Goal: Use online tool/utility: Use online tool/utility

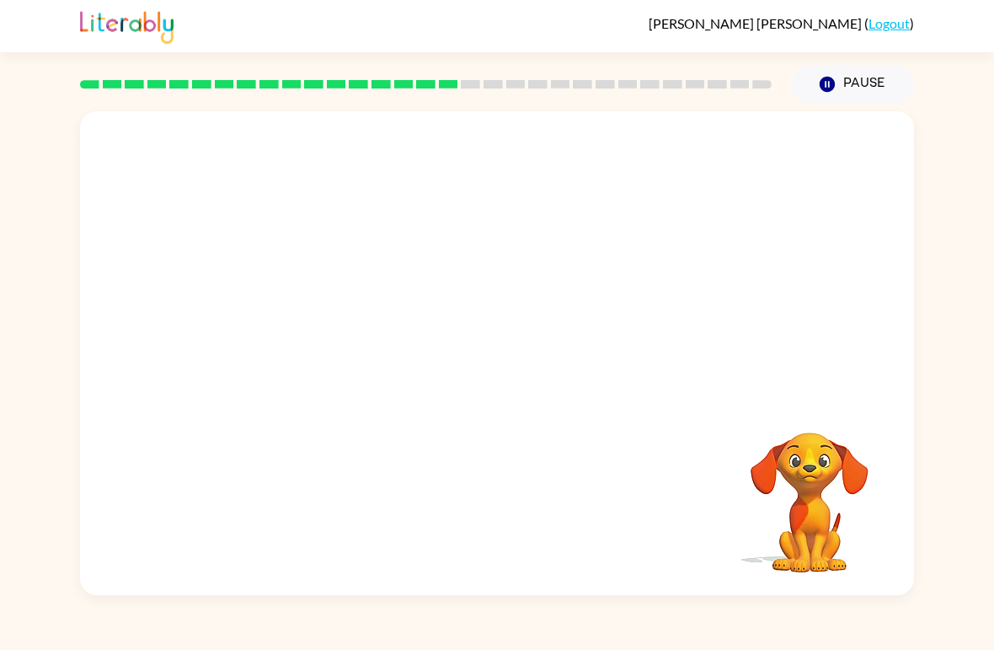
click at [542, 222] on video "Your browser must support playing .mp4 files to use Literably. Please try using…" at bounding box center [497, 254] width 834 height 286
click at [721, 164] on video "Your browser must support playing .mp4 files to use Literably. Please try using…" at bounding box center [497, 254] width 834 height 286
click at [540, 221] on video "Your browser must support playing .mp4 files to use Literably. Please try using…" at bounding box center [497, 254] width 834 height 286
click at [533, 238] on video "Your browser must support playing .mp4 files to use Literably. Please try using…" at bounding box center [497, 254] width 834 height 286
click at [812, 460] on video "Your browser must support playing .mp4 files to use Literably. Please try using…" at bounding box center [810, 490] width 169 height 169
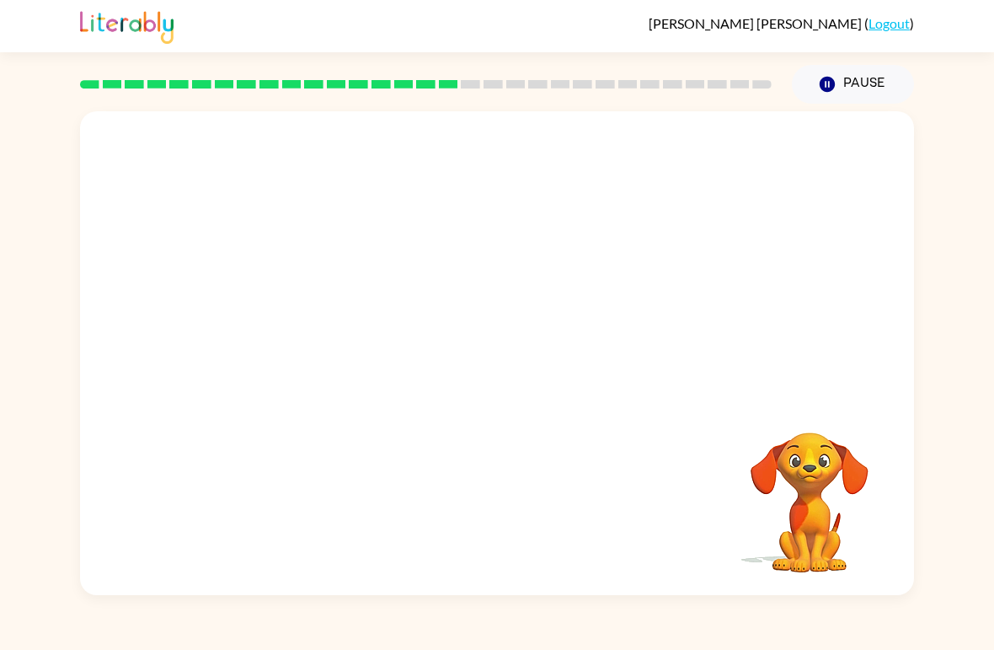
click at [564, 214] on video "Your browser must support playing .mp4 files to use Literably. Please try using…" at bounding box center [497, 254] width 834 height 286
click at [502, 367] on icon "button" at bounding box center [496, 361] width 19 height 19
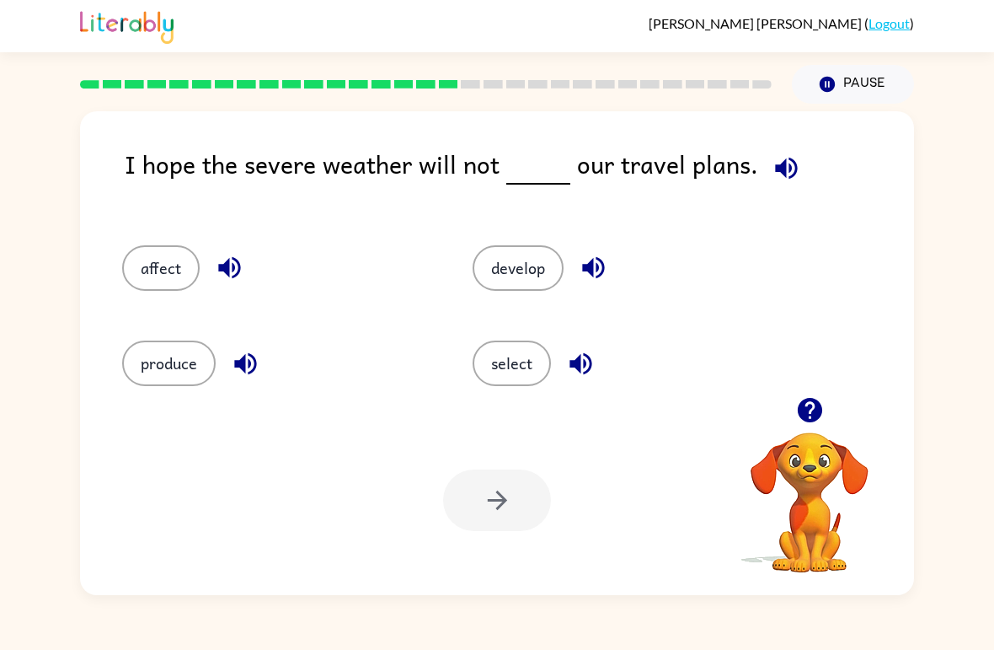
click at [527, 372] on button "select" at bounding box center [512, 363] width 78 height 46
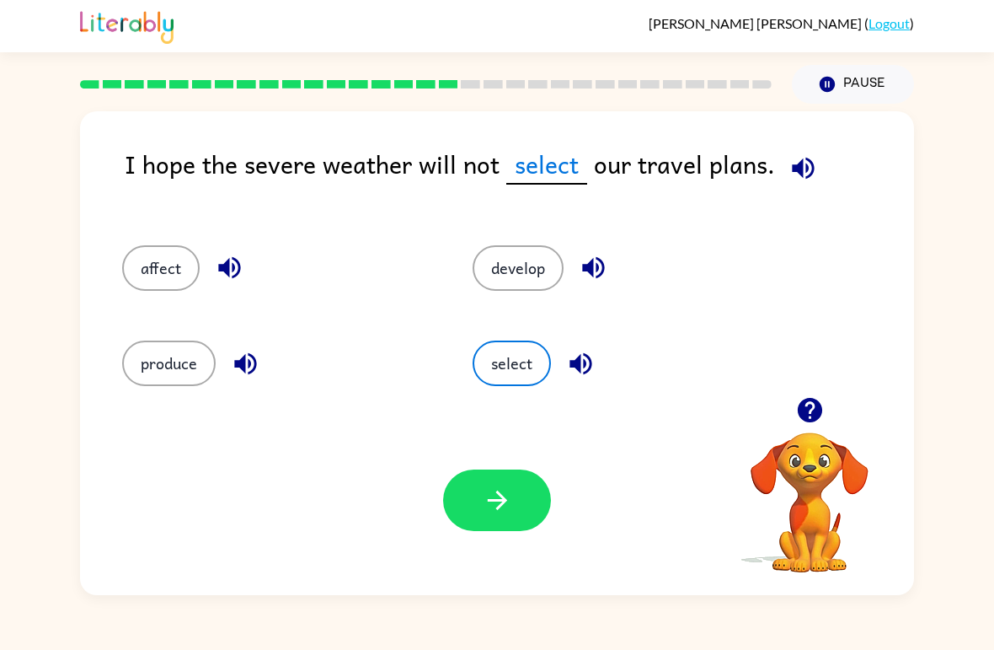
click at [521, 513] on button "button" at bounding box center [497, 500] width 108 height 62
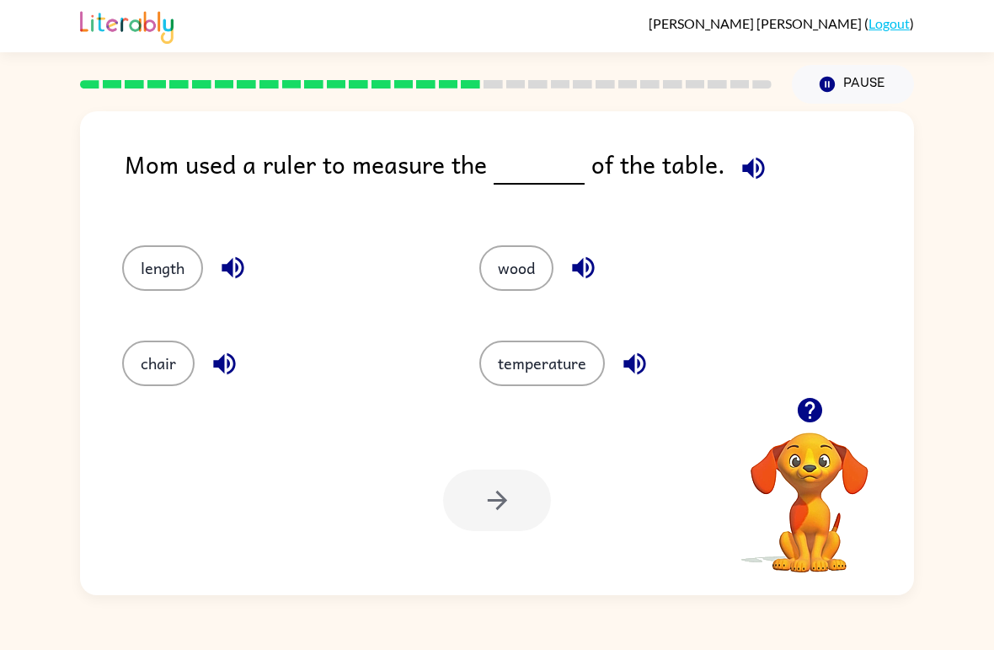
click at [528, 278] on button "wood" at bounding box center [517, 268] width 74 height 46
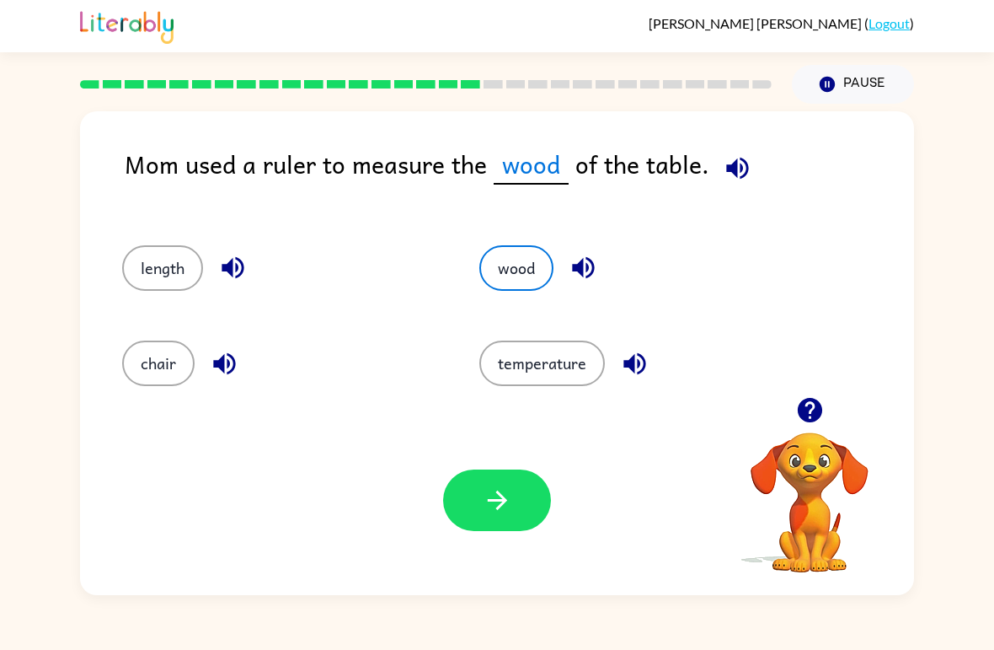
click at [517, 491] on button "button" at bounding box center [497, 500] width 108 height 62
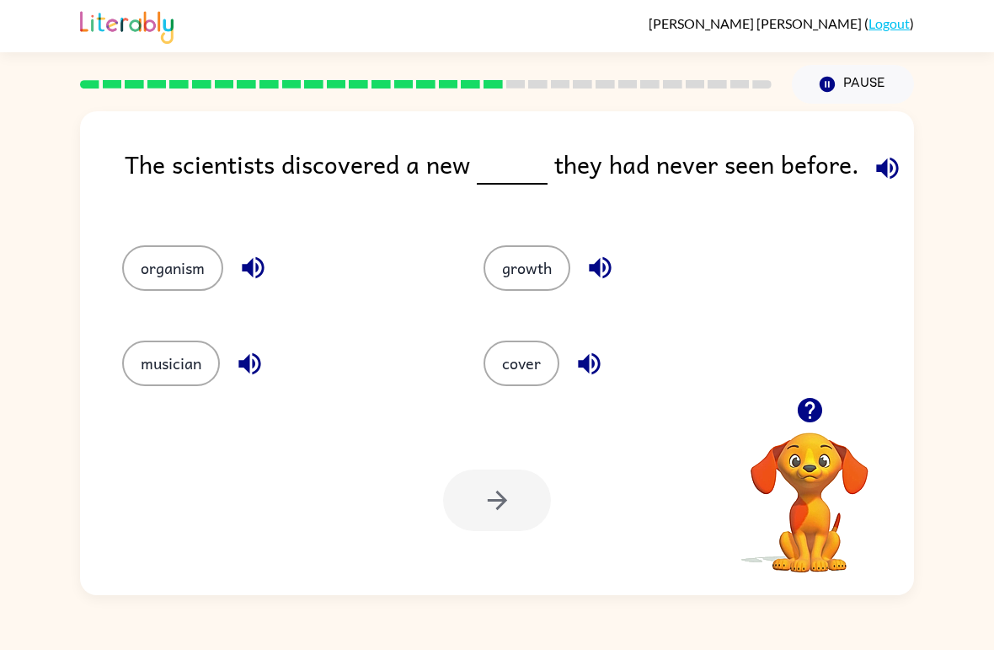
click at [820, 428] on button "button" at bounding box center [810, 409] width 43 height 43
click at [814, 485] on video "Your browser must support playing .mp4 files to use Literably. Please try using…" at bounding box center [810, 490] width 169 height 169
click at [807, 484] on video "Your browser must support playing .mp4 files to use Literably. Please try using…" at bounding box center [810, 490] width 169 height 169
click at [810, 468] on video "Your browser must support playing .mp4 files to use Literably. Please try using…" at bounding box center [810, 490] width 169 height 169
click at [809, 410] on icon "button" at bounding box center [809, 410] width 24 height 24
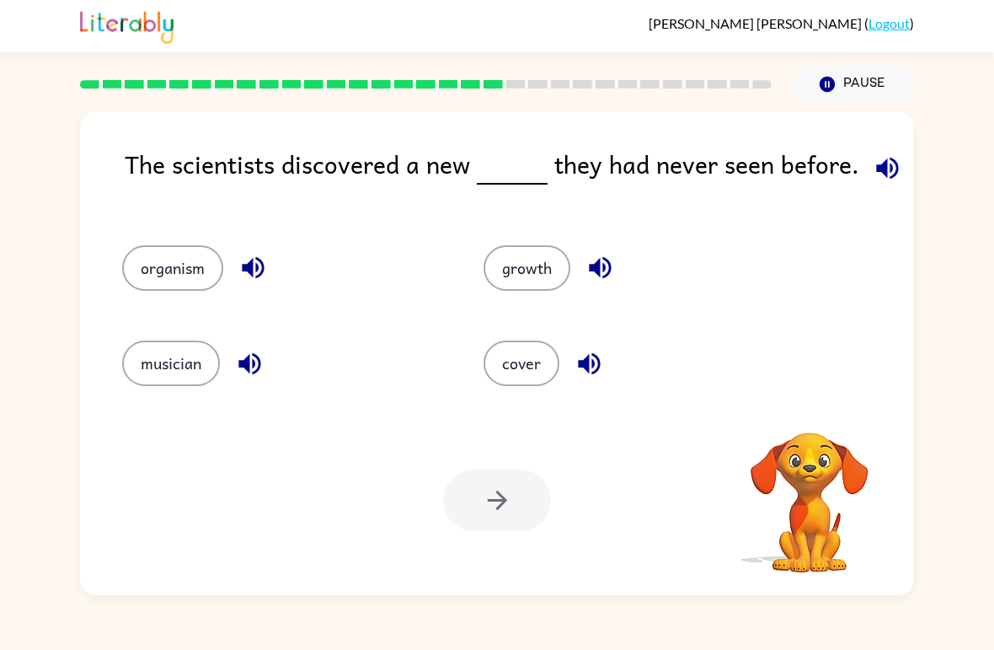
click at [888, 171] on icon "button" at bounding box center [887, 167] width 29 height 29
click at [531, 359] on button "cover" at bounding box center [522, 363] width 76 height 46
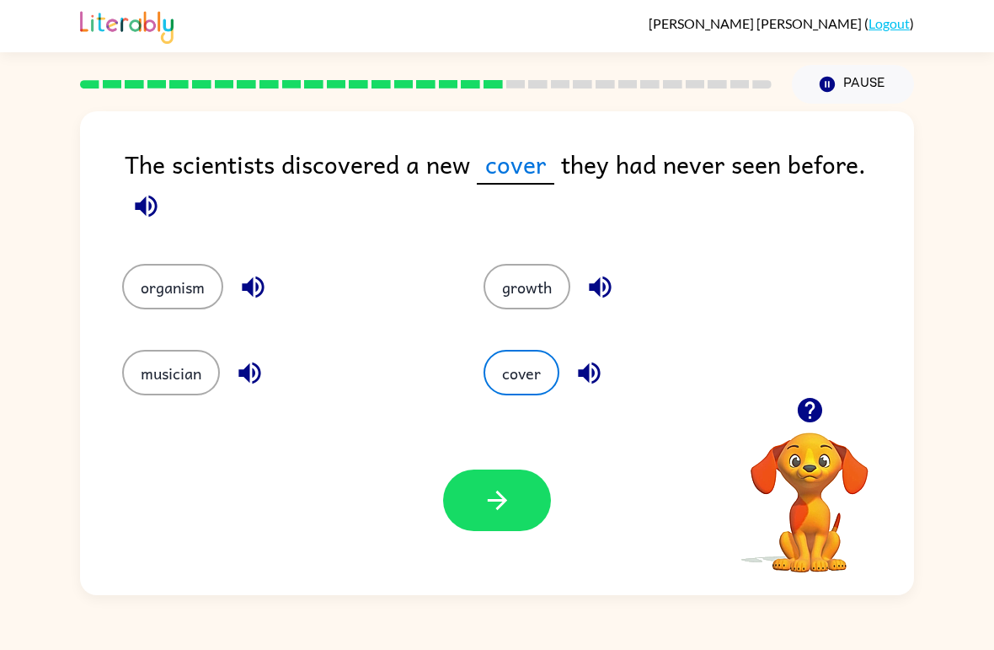
click at [203, 271] on button "organism" at bounding box center [172, 287] width 101 height 46
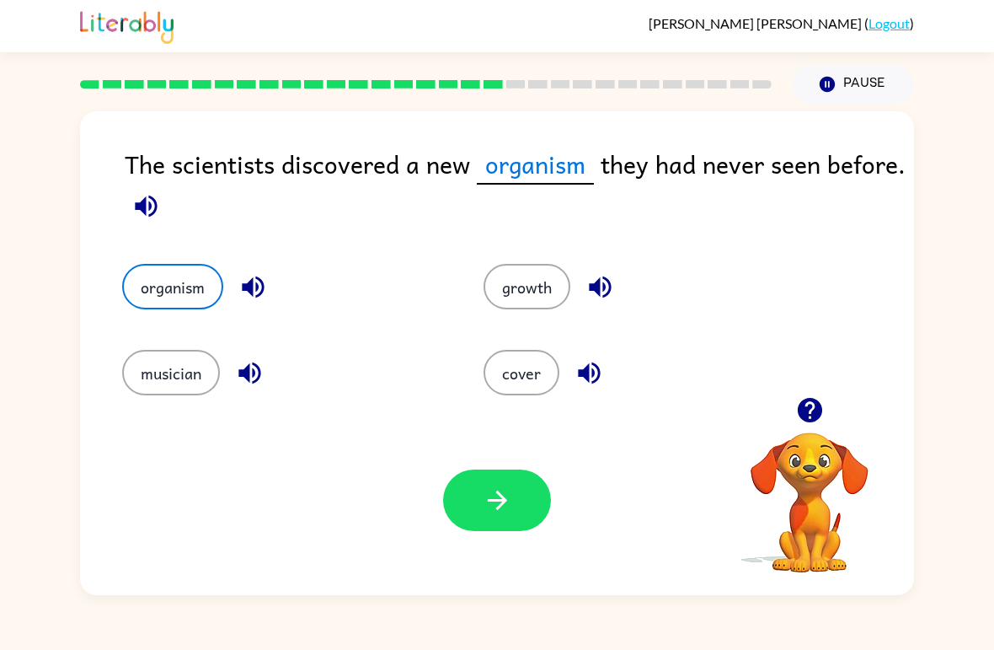
click at [168, 386] on button "musician" at bounding box center [171, 373] width 98 height 46
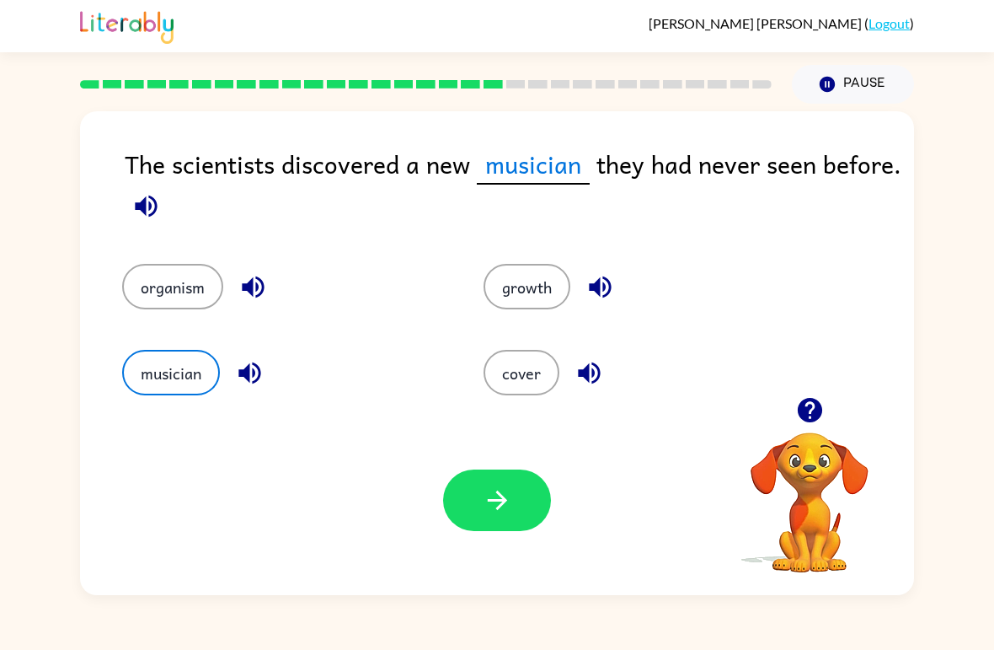
click at [142, 194] on icon "button" at bounding box center [145, 205] width 29 height 29
click at [524, 502] on button "button" at bounding box center [497, 500] width 108 height 62
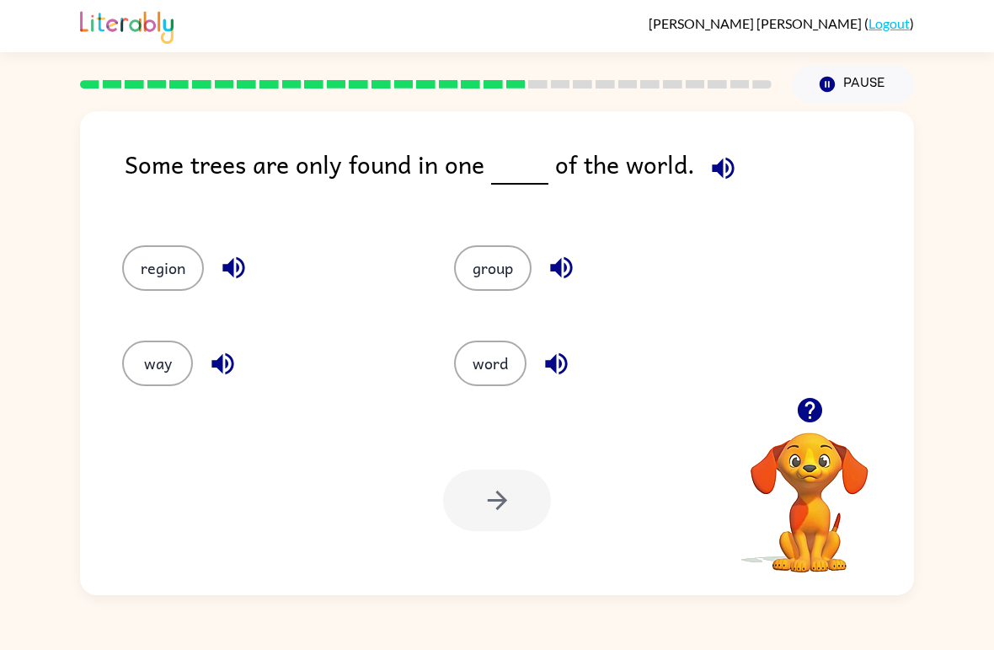
click at [166, 254] on button "region" at bounding box center [163, 268] width 82 height 46
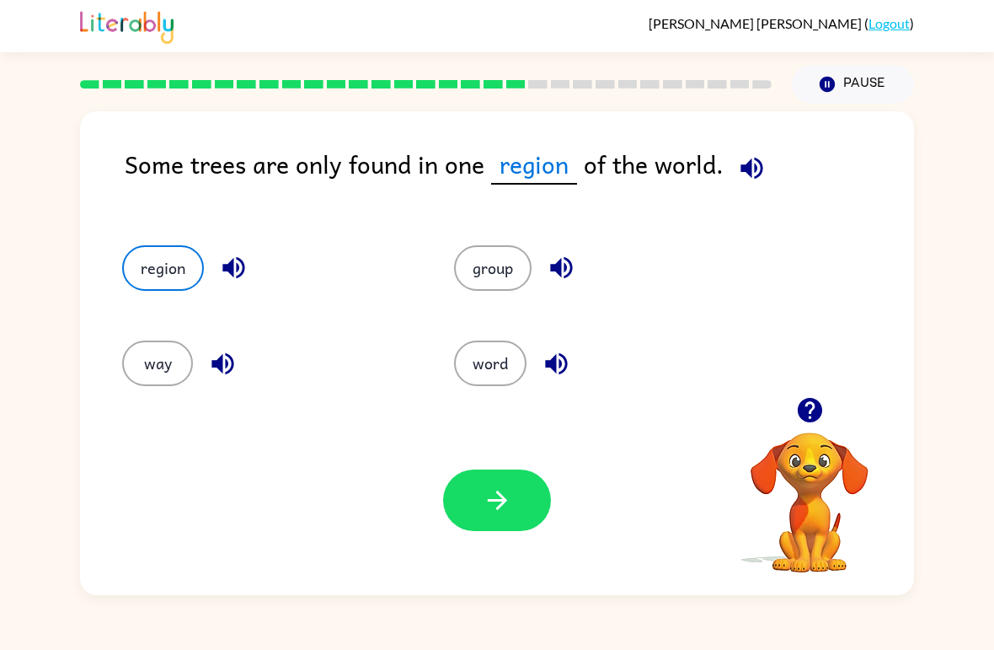
click at [501, 376] on button "word" at bounding box center [490, 363] width 72 height 46
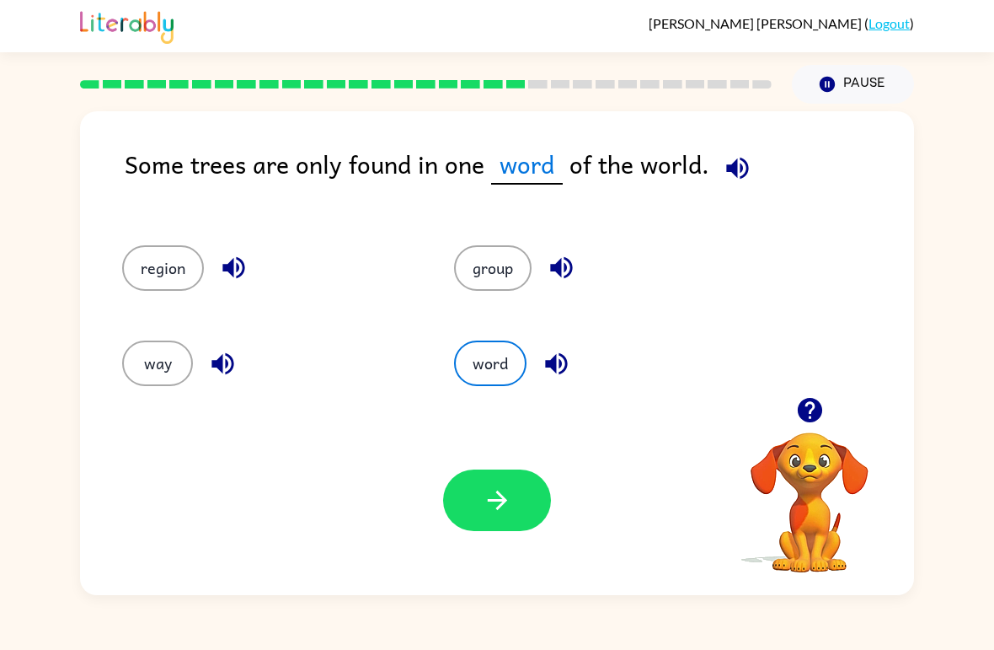
click at [512, 271] on button "group" at bounding box center [493, 268] width 78 height 46
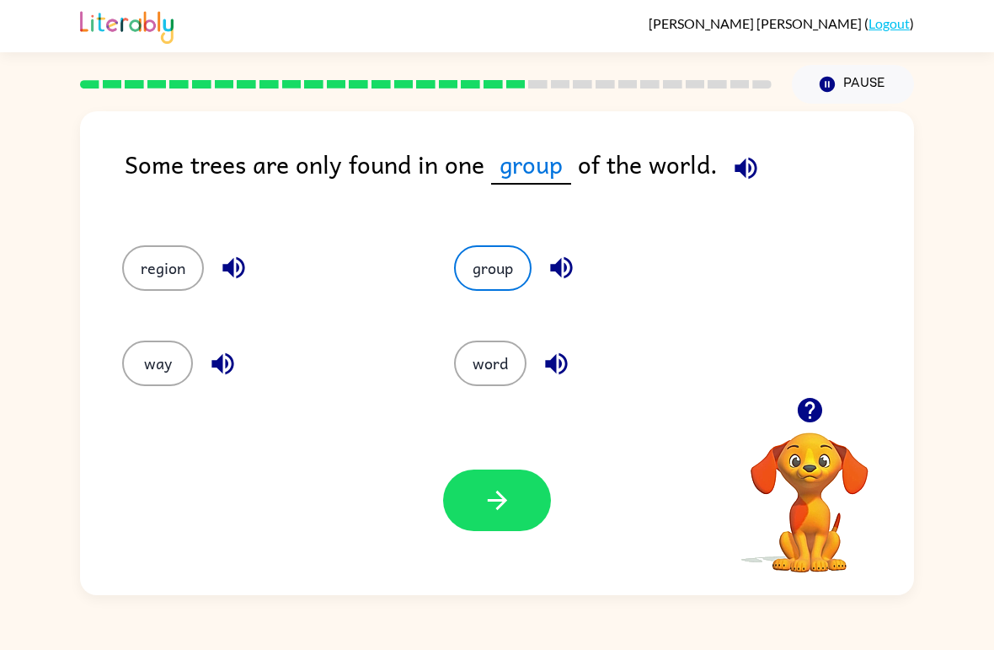
click at [139, 287] on button "region" at bounding box center [163, 268] width 82 height 46
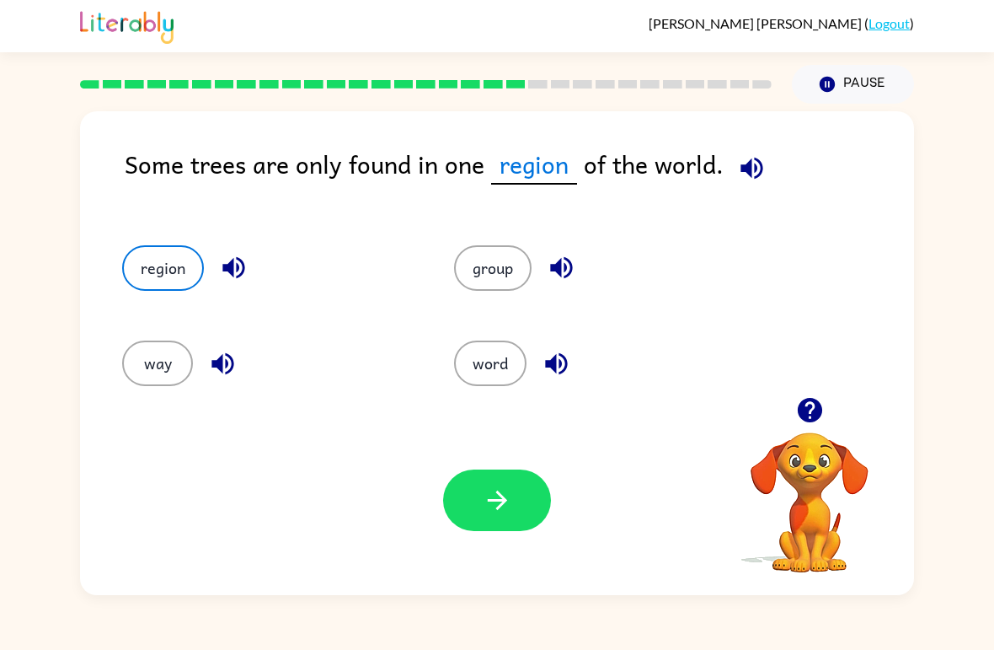
click at [128, 375] on button "way" at bounding box center [157, 363] width 71 height 46
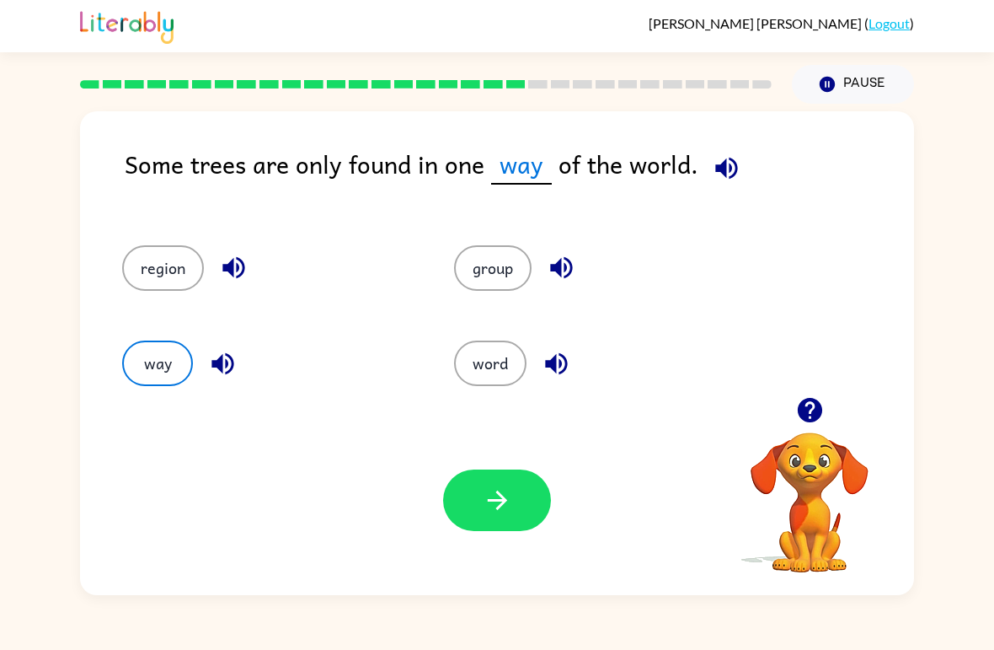
click at [189, 351] on button "way" at bounding box center [157, 363] width 71 height 46
click at [472, 342] on button "word" at bounding box center [490, 363] width 72 height 46
click at [499, 241] on div "group" at bounding box center [588, 260] width 332 height 95
click at [512, 508] on icon "button" at bounding box center [497, 499] width 29 height 29
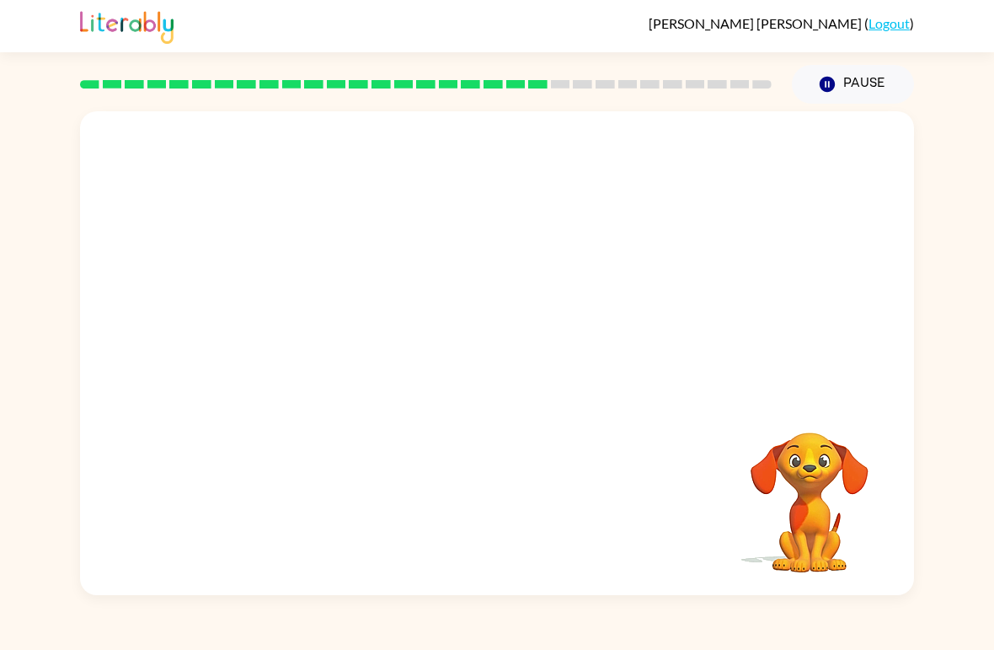
click at [821, 520] on video "Your browser must support playing .mp4 files to use Literably. Please try using…" at bounding box center [810, 490] width 169 height 169
click at [531, 368] on div at bounding box center [497, 362] width 108 height 62
click at [530, 367] on div at bounding box center [497, 362] width 108 height 62
click at [520, 383] on button "button" at bounding box center [497, 362] width 108 height 62
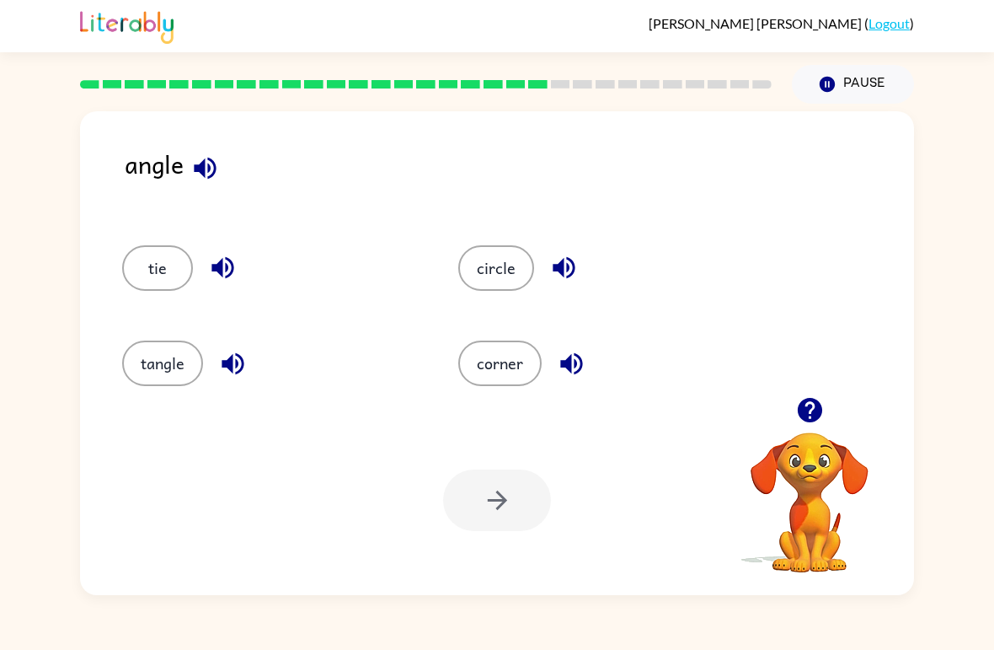
click at [223, 148] on div "angle" at bounding box center [520, 178] width 790 height 67
click at [223, 147] on div "angle" at bounding box center [520, 178] width 790 height 67
click at [214, 154] on icon "button" at bounding box center [204, 167] width 29 height 29
click at [217, 172] on icon "button" at bounding box center [204, 167] width 29 height 29
click at [216, 186] on button "button" at bounding box center [205, 168] width 43 height 43
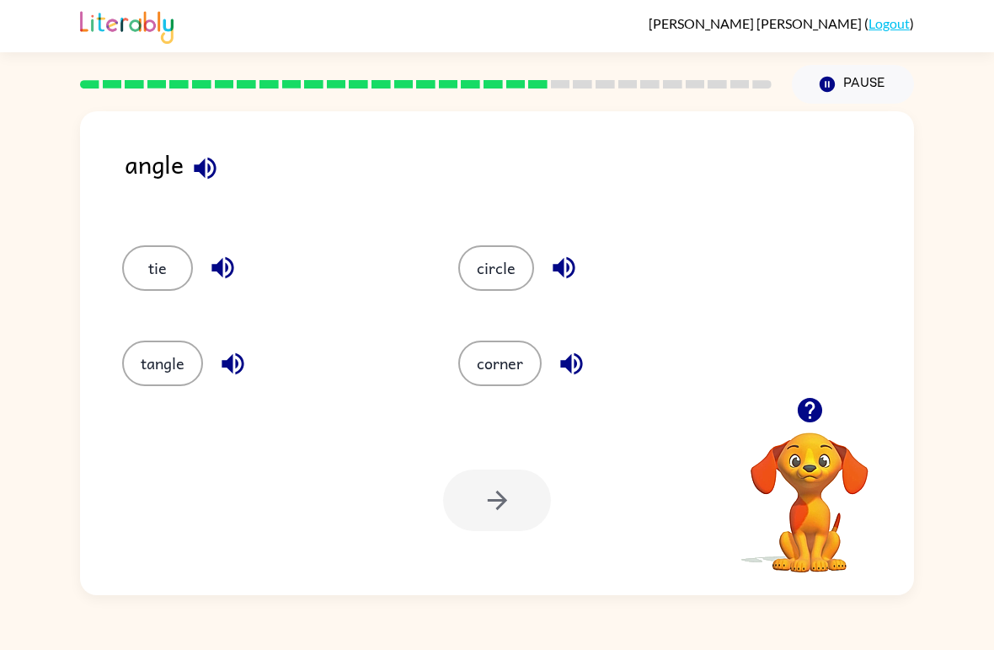
click at [238, 379] on button "button" at bounding box center [233, 363] width 43 height 43
click at [551, 264] on icon "button" at bounding box center [563, 267] width 29 height 29
click at [586, 354] on button "button" at bounding box center [571, 363] width 43 height 43
click at [559, 252] on button "button" at bounding box center [564, 267] width 43 height 43
click at [247, 363] on icon "button" at bounding box center [232, 363] width 29 height 29
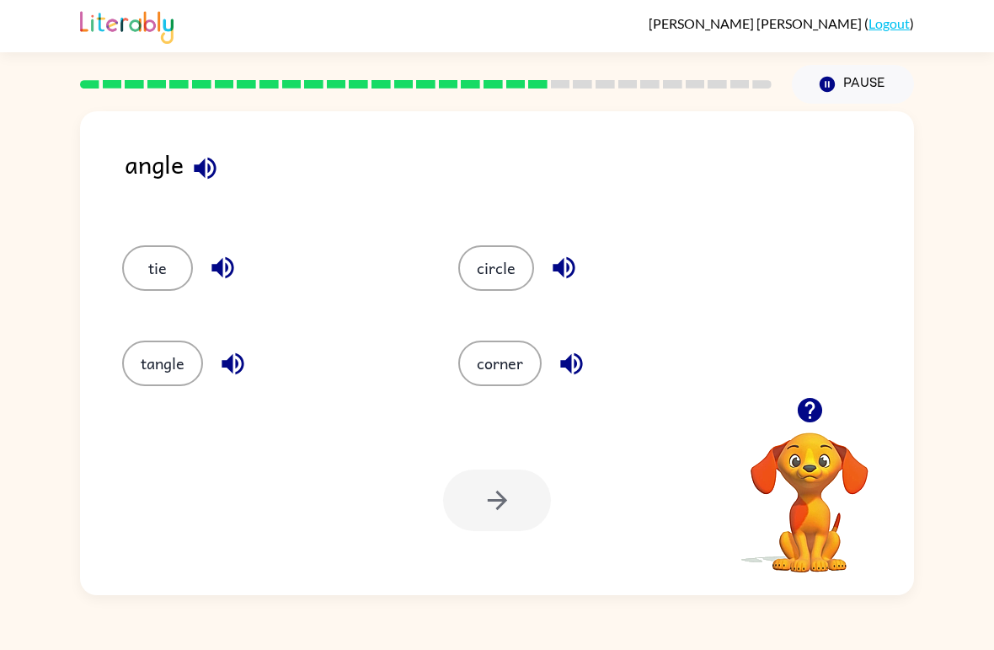
click at [526, 512] on div at bounding box center [497, 500] width 108 height 62
click at [531, 517] on div at bounding box center [497, 500] width 108 height 62
click at [174, 365] on button "tangle" at bounding box center [162, 363] width 81 height 46
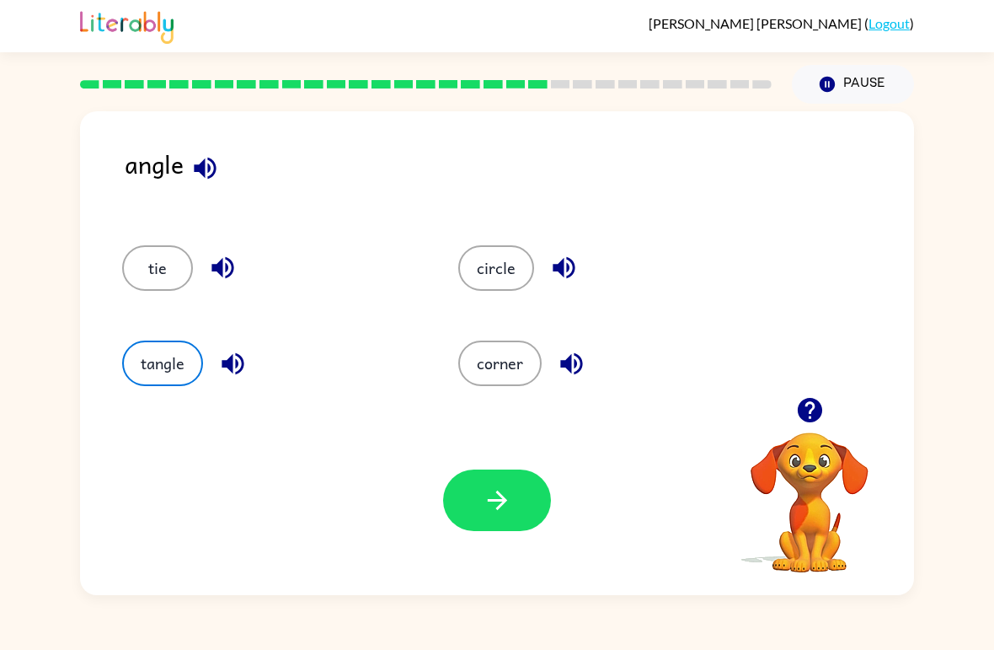
click at [526, 506] on button "button" at bounding box center [497, 500] width 108 height 62
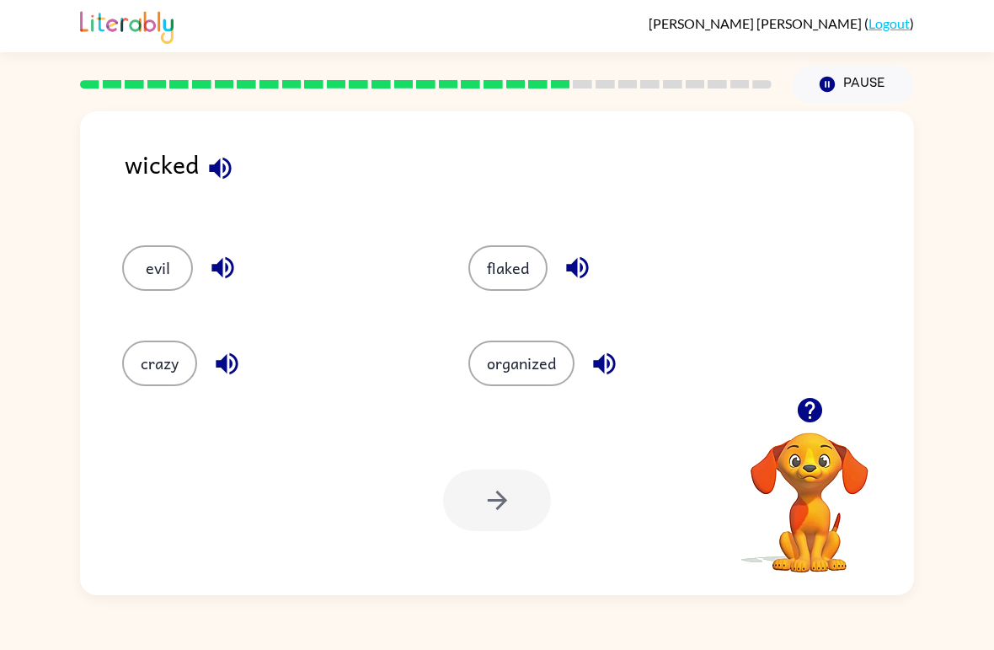
click at [828, 415] on button "button" at bounding box center [810, 409] width 43 height 43
click at [814, 415] on video "Your browser must support playing .mp4 files to use Literably. Please try using…" at bounding box center [810, 490] width 169 height 169
click at [817, 447] on video "Your browser must support playing .mp4 files to use Literably. Please try using…" at bounding box center [810, 490] width 169 height 169
click at [817, 464] on video "Your browser must support playing .mp4 files to use Literably. Please try using…" at bounding box center [810, 490] width 169 height 169
click at [811, 484] on video "Your browser must support playing .mp4 files to use Literably. Please try using…" at bounding box center [810, 490] width 169 height 169
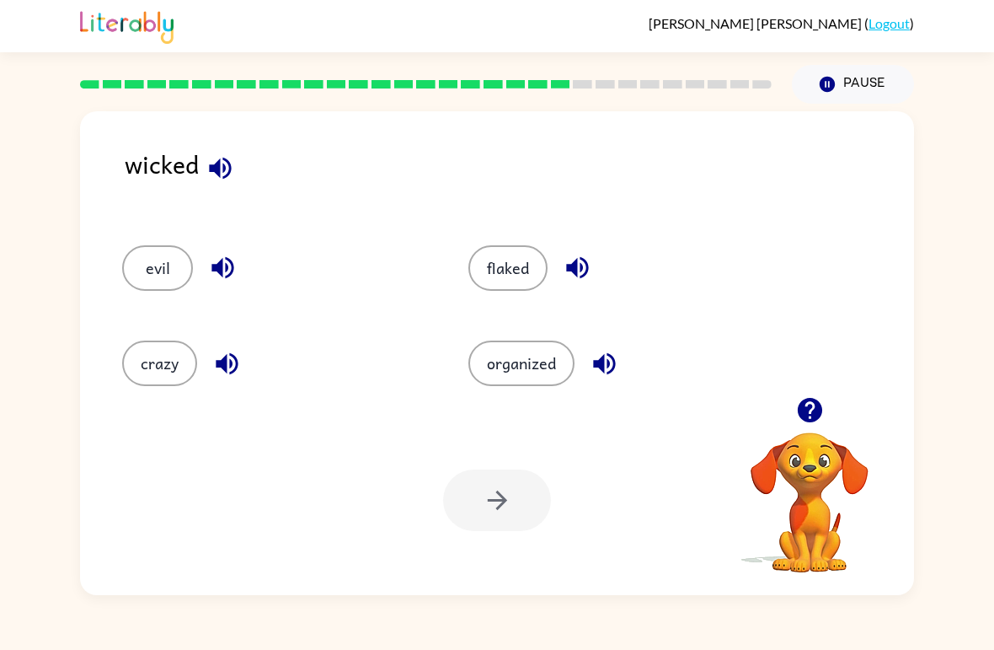
click at [813, 472] on video "Your browser must support playing .mp4 files to use Literably. Please try using…" at bounding box center [810, 490] width 169 height 169
click at [803, 424] on icon "button" at bounding box center [810, 409] width 29 height 29
click at [812, 415] on icon "button" at bounding box center [809, 410] width 24 height 24
click at [239, 172] on button "button" at bounding box center [220, 168] width 43 height 43
click at [217, 157] on icon "button" at bounding box center [220, 167] width 29 height 29
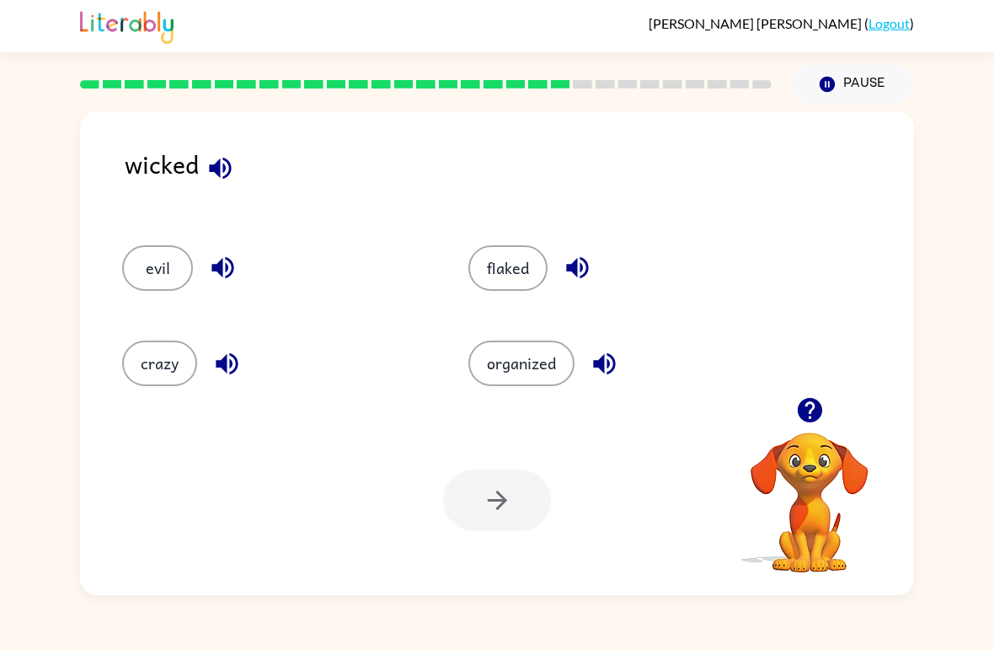
click at [230, 169] on icon "button" at bounding box center [220, 168] width 22 height 22
click at [222, 360] on icon "button" at bounding box center [226, 363] width 29 height 29
click at [231, 255] on icon "button" at bounding box center [222, 267] width 29 height 29
click at [589, 258] on icon "button" at bounding box center [577, 267] width 29 height 29
click at [605, 342] on button "button" at bounding box center [604, 363] width 43 height 43
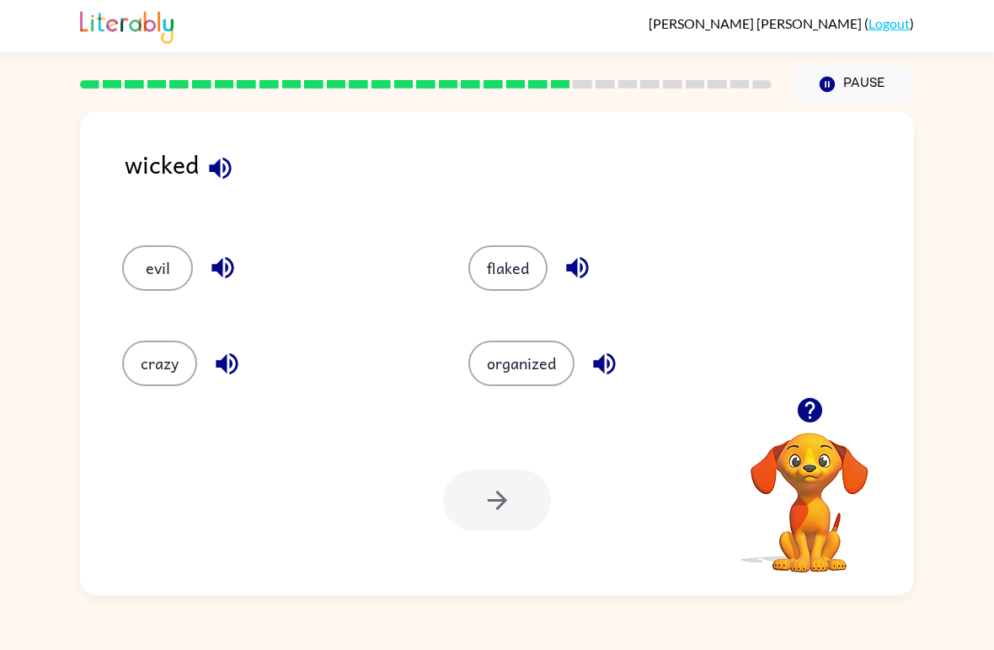
click at [613, 358] on icon "button" at bounding box center [604, 363] width 22 height 22
click at [170, 364] on button "crazy" at bounding box center [159, 363] width 75 height 46
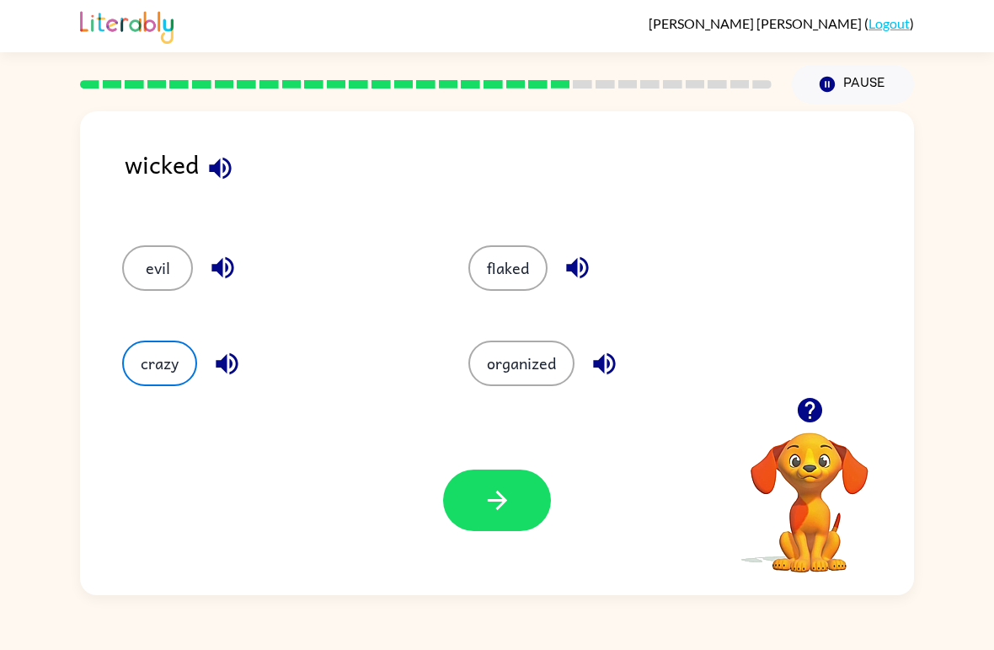
click at [511, 508] on icon "button" at bounding box center [497, 499] width 29 height 29
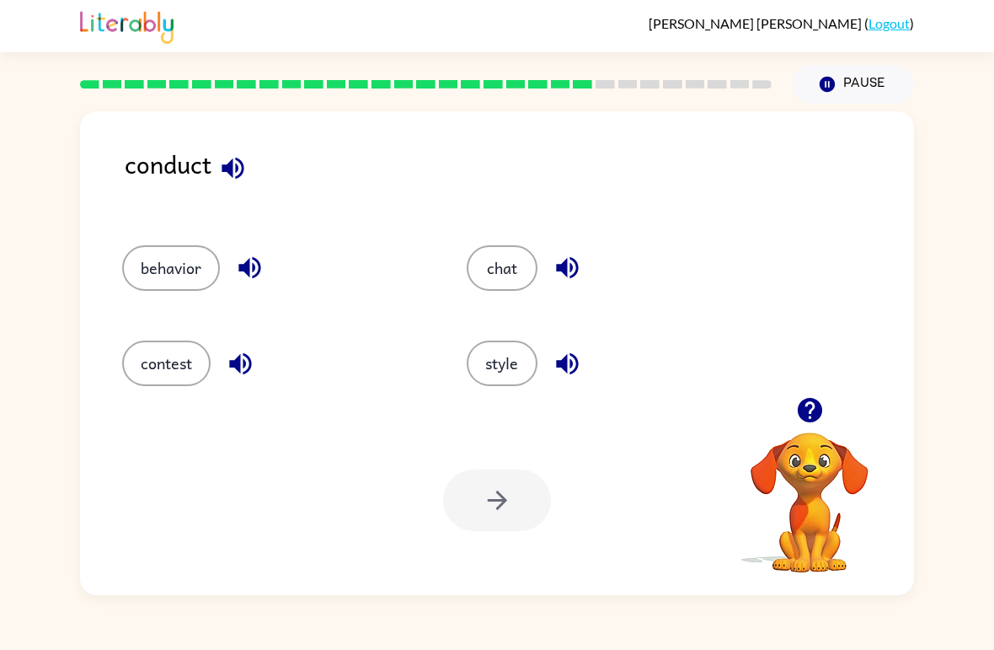
click at [532, 347] on div "style" at bounding box center [620, 363] width 306 height 46
click at [137, 367] on button "contest" at bounding box center [166, 363] width 88 height 46
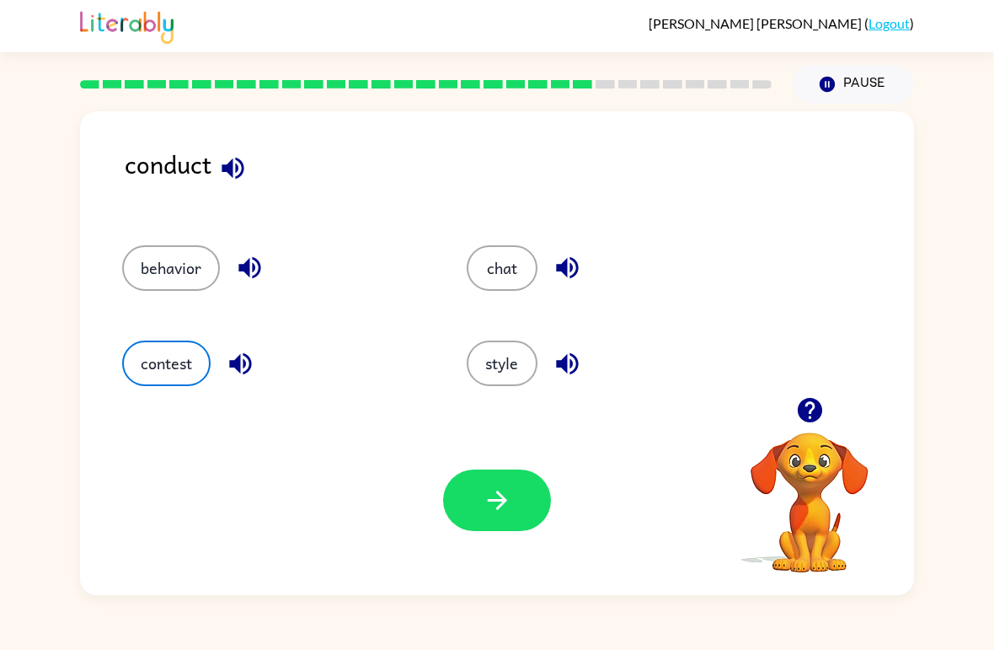
click at [167, 280] on button "behavior" at bounding box center [171, 268] width 98 height 46
click at [249, 280] on icon "button" at bounding box center [249, 267] width 29 height 29
click at [256, 342] on div "contest" at bounding box center [275, 363] width 306 height 46
click at [240, 361] on icon "button" at bounding box center [240, 363] width 22 height 22
click at [565, 271] on icon "button" at bounding box center [567, 268] width 22 height 22
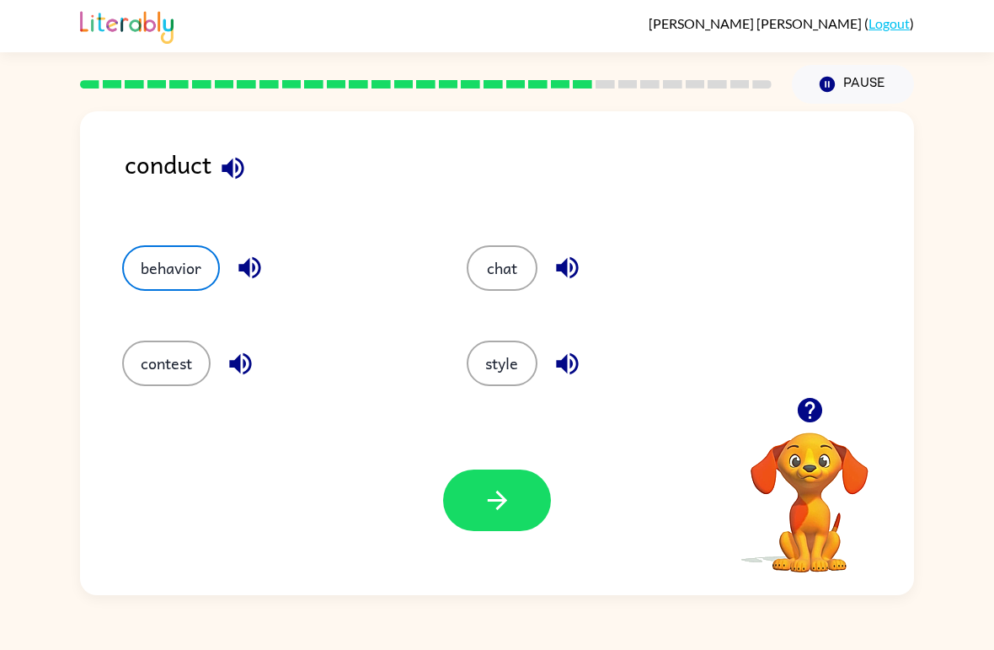
click at [551, 361] on button "button" at bounding box center [567, 363] width 43 height 43
click at [516, 363] on button "style" at bounding box center [502, 363] width 71 height 46
click at [526, 493] on button "button" at bounding box center [497, 500] width 108 height 62
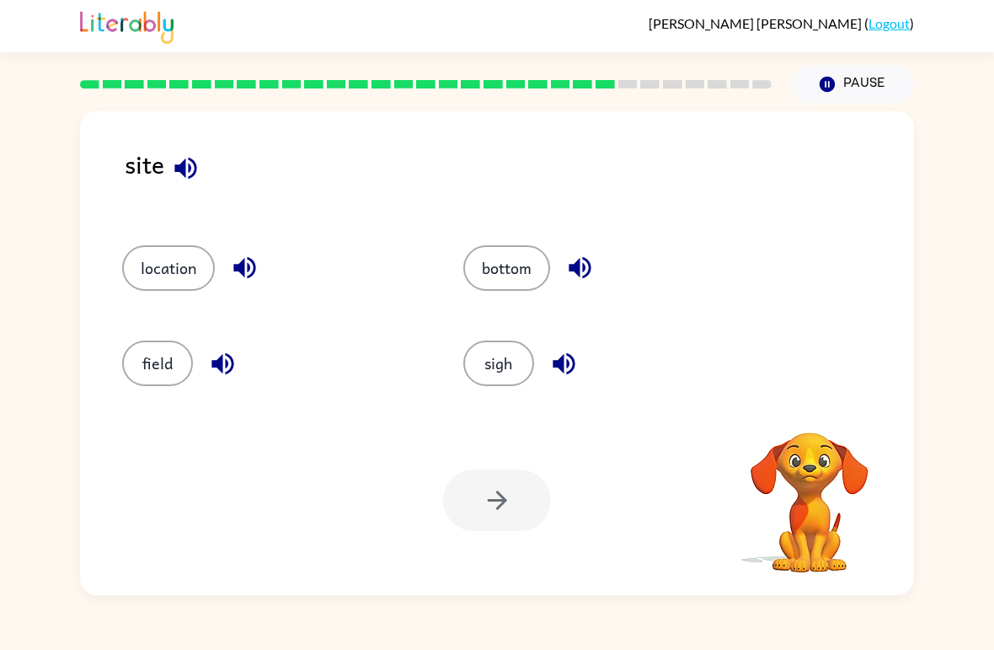
click at [579, 349] on icon "button" at bounding box center [563, 363] width 29 height 29
click at [578, 348] on button "button" at bounding box center [564, 363] width 43 height 43
click at [575, 383] on button "button" at bounding box center [564, 363] width 43 height 43
click at [575, 382] on button "button" at bounding box center [564, 363] width 43 height 43
click at [581, 372] on button "button" at bounding box center [564, 363] width 43 height 43
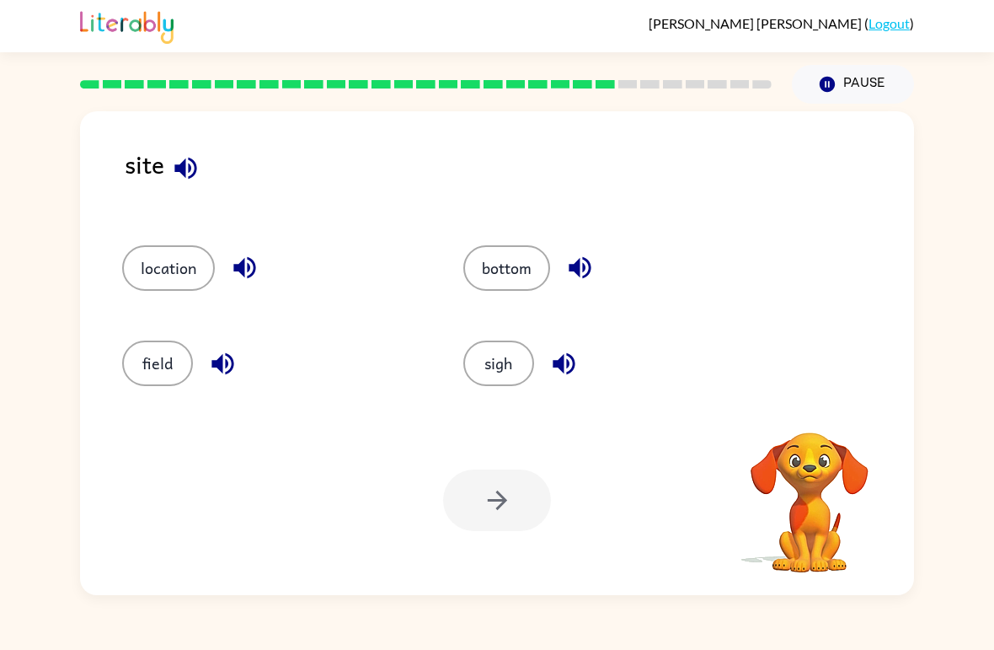
click at [581, 372] on button "button" at bounding box center [564, 363] width 43 height 43
click at [578, 370] on icon "button" at bounding box center [563, 363] width 29 height 29
click at [580, 367] on button "button" at bounding box center [564, 363] width 43 height 43
click at [571, 374] on icon "button" at bounding box center [563, 363] width 29 height 29
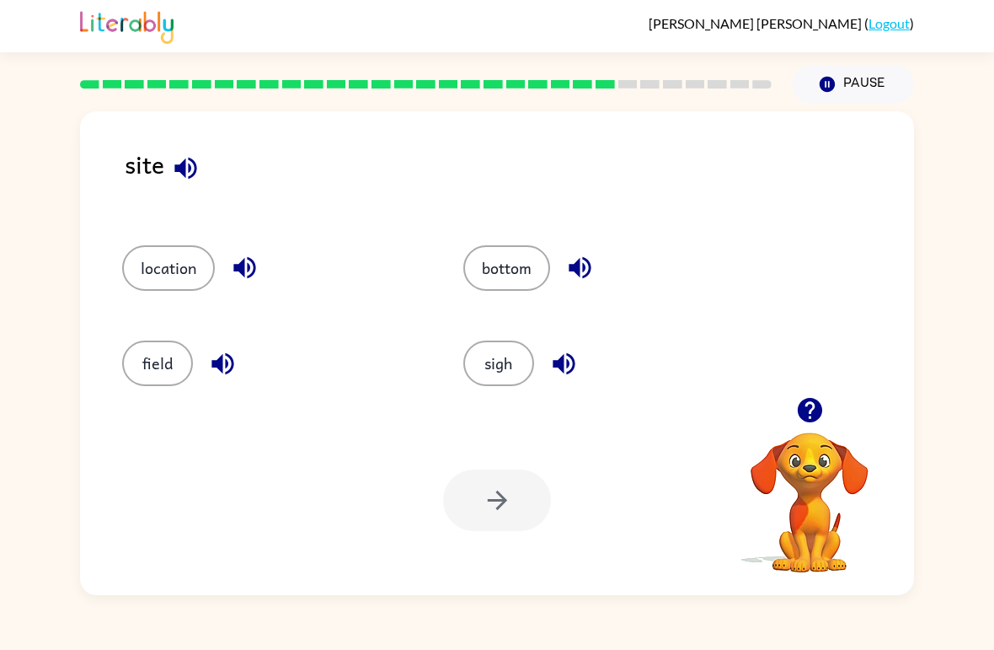
click at [565, 372] on icon "button" at bounding box center [563, 363] width 29 height 29
click at [508, 374] on button "sigh" at bounding box center [498, 363] width 71 height 46
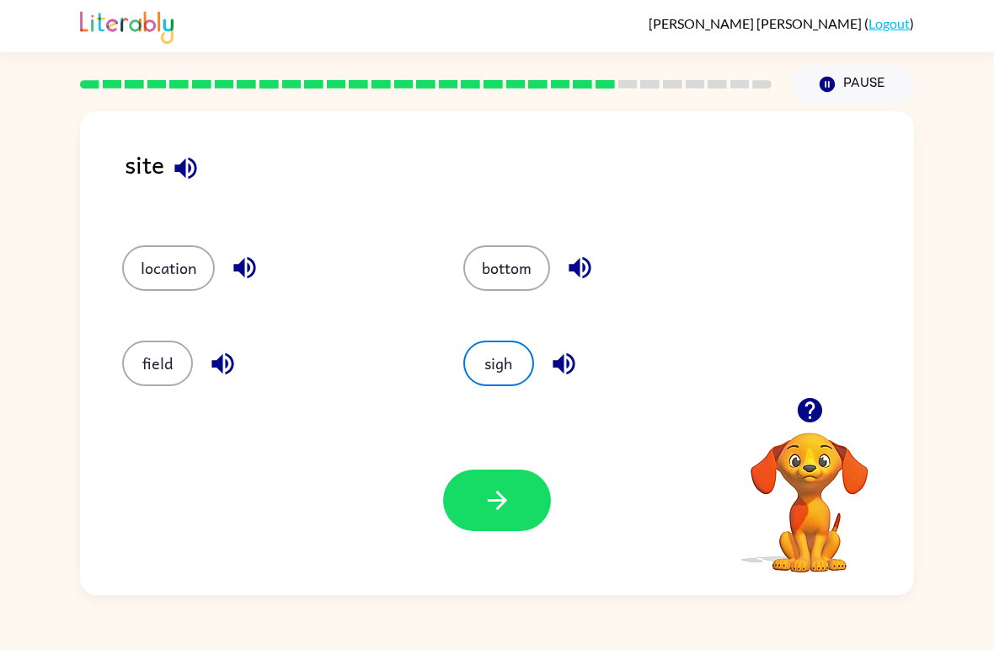
click at [508, 511] on icon "button" at bounding box center [497, 499] width 29 height 29
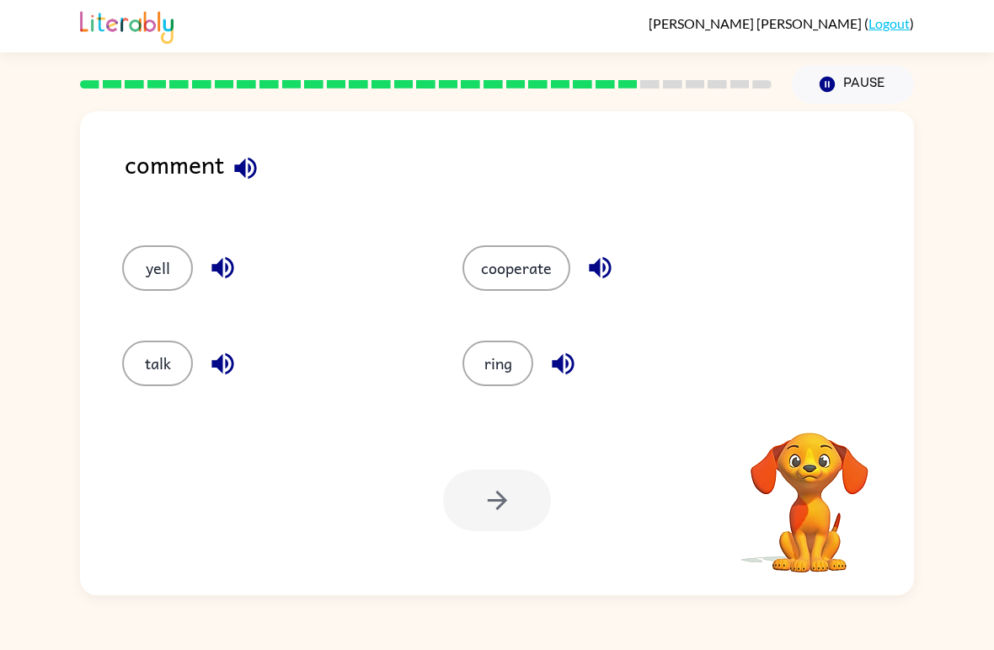
click at [583, 270] on button "button" at bounding box center [600, 267] width 43 height 43
click at [518, 267] on button "cooperate" at bounding box center [517, 268] width 108 height 46
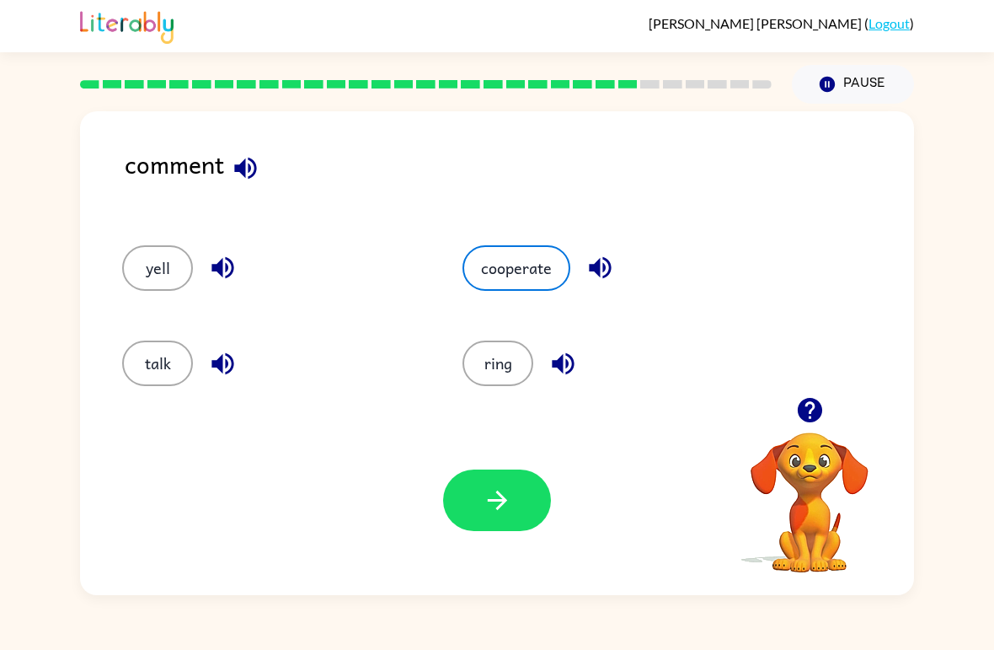
click at [495, 499] on icon "button" at bounding box center [497, 499] width 29 height 29
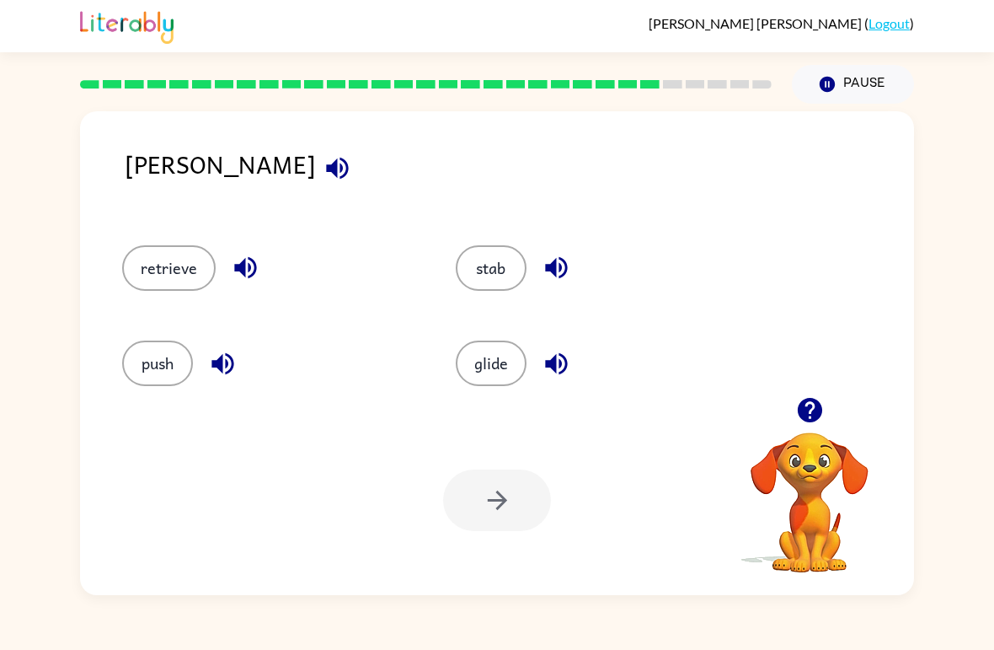
click at [316, 187] on button "button" at bounding box center [337, 168] width 43 height 43
click at [162, 370] on button "push" at bounding box center [157, 363] width 71 height 46
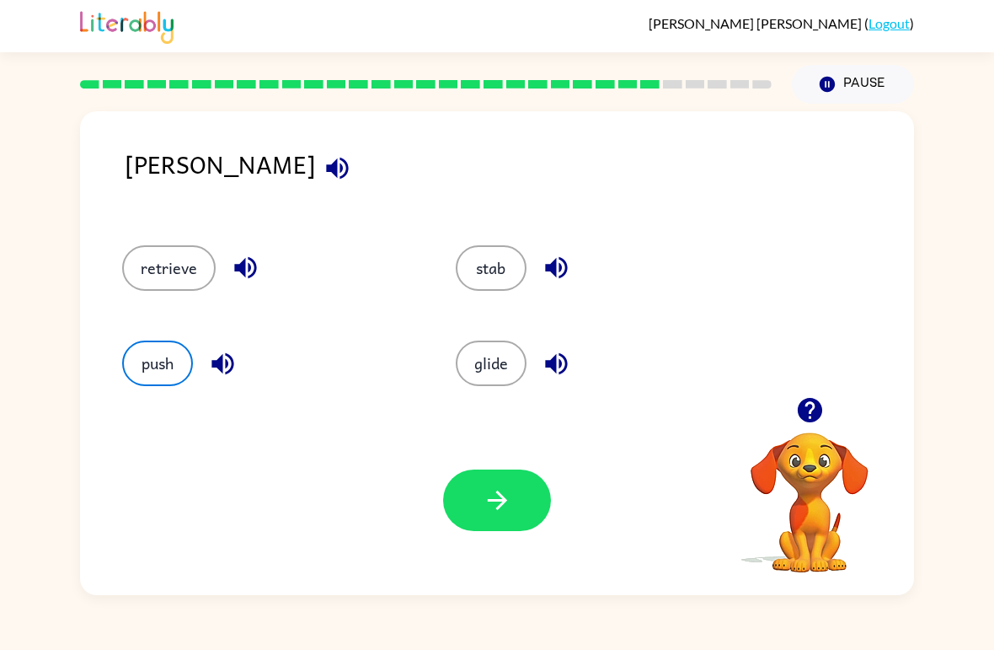
click at [502, 517] on button "button" at bounding box center [497, 500] width 108 height 62
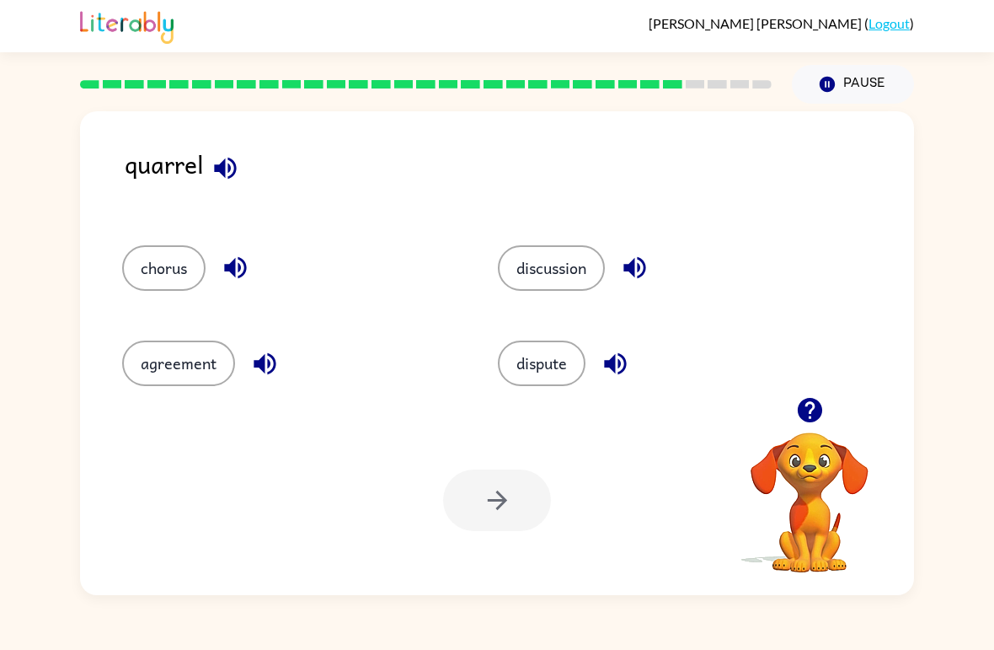
click at [204, 260] on button "chorus" at bounding box center [163, 268] width 83 height 46
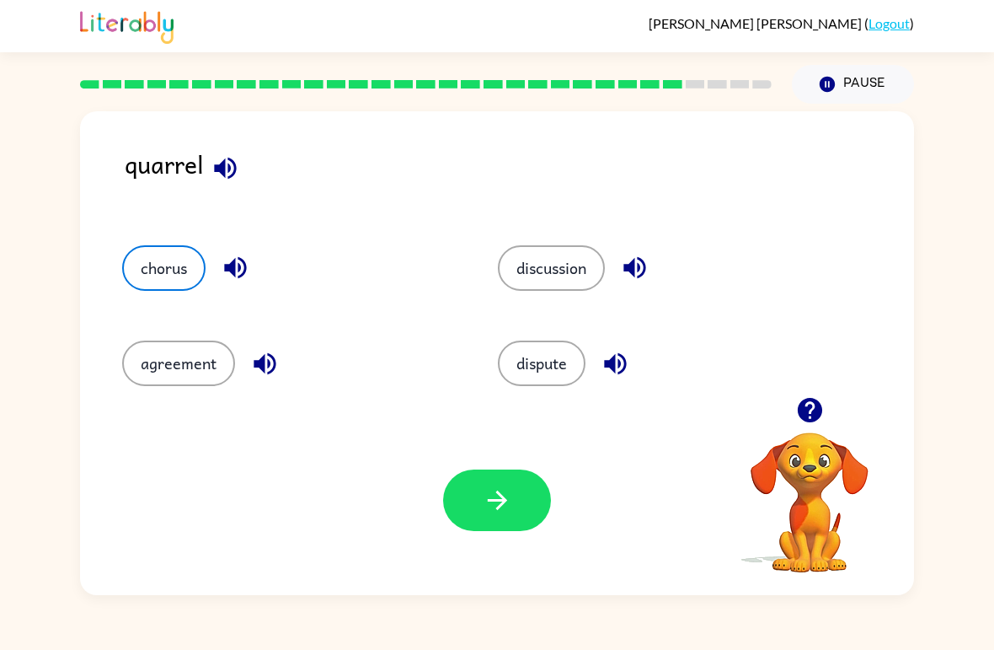
click at [226, 159] on icon "button" at bounding box center [225, 167] width 29 height 29
click at [273, 363] on icon "button" at bounding box center [265, 363] width 22 height 22
click at [624, 262] on icon "button" at bounding box center [634, 267] width 29 height 29
click at [622, 368] on icon "button" at bounding box center [615, 363] width 22 height 22
click at [259, 250] on div "chorus" at bounding box center [290, 268] width 337 height 46
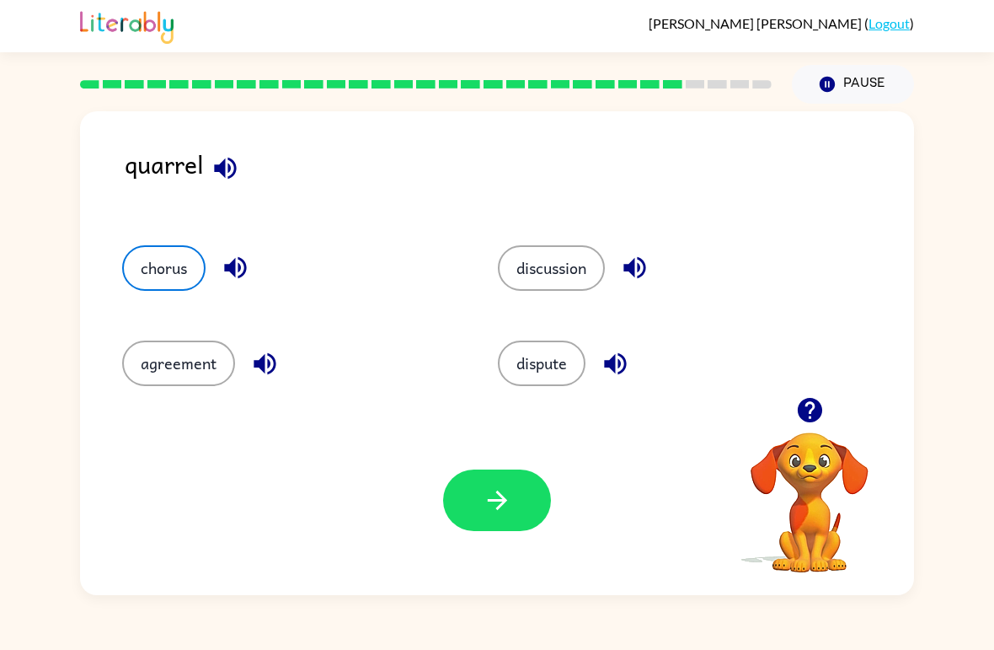
click at [258, 249] on div "chorus" at bounding box center [290, 268] width 337 height 46
click at [185, 265] on button "chorus" at bounding box center [163, 268] width 83 height 46
click at [492, 503] on icon "button" at bounding box center [497, 499] width 29 height 29
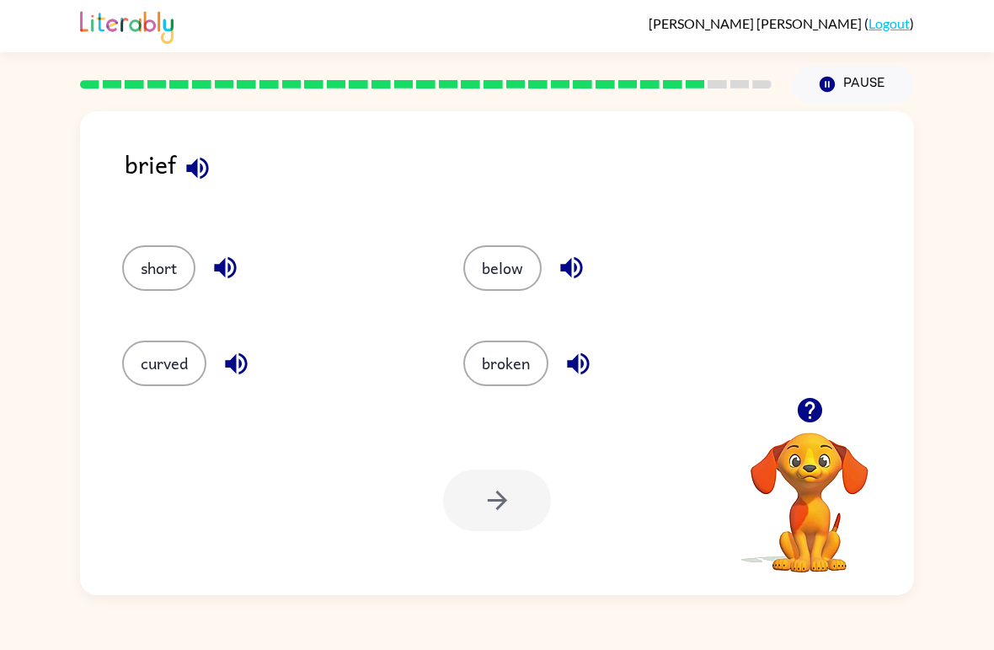
click at [256, 265] on div "short" at bounding box center [273, 268] width 303 height 46
click at [585, 267] on icon "button" at bounding box center [571, 267] width 29 height 29
click at [594, 367] on button "button" at bounding box center [578, 363] width 43 height 43
click at [533, 359] on button "broken" at bounding box center [505, 363] width 85 height 46
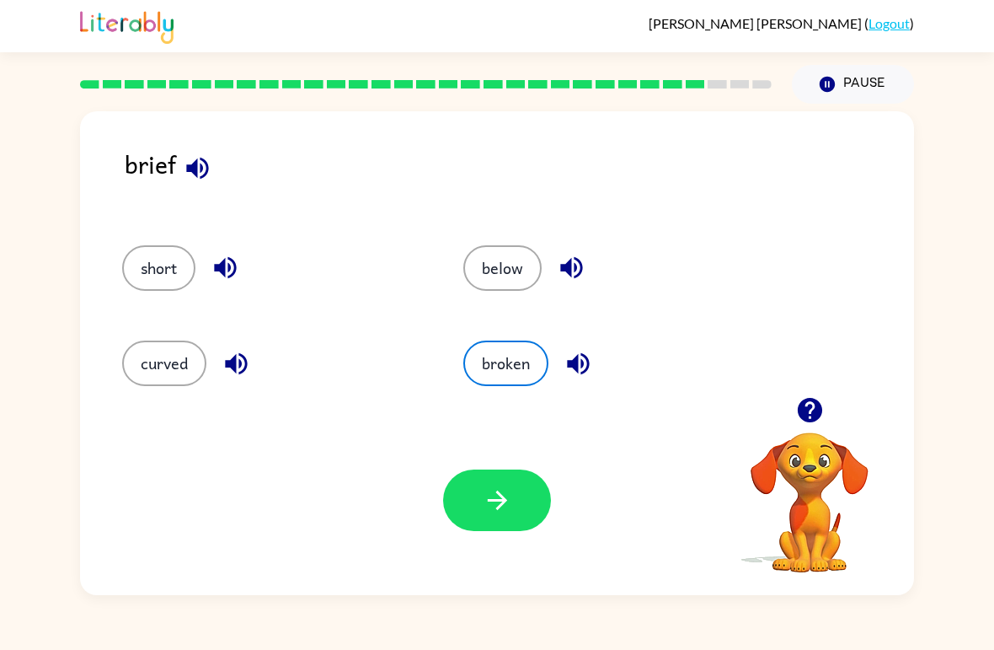
click at [512, 257] on button "below" at bounding box center [502, 268] width 78 height 46
click at [507, 490] on icon "button" at bounding box center [497, 499] width 29 height 29
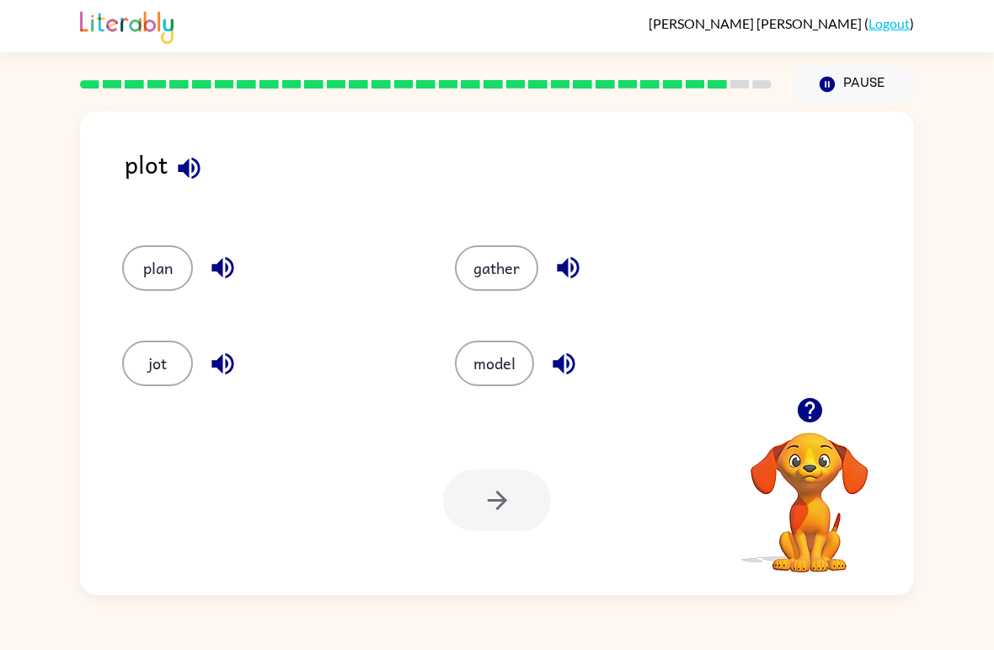
click at [173, 268] on button "plan" at bounding box center [157, 268] width 71 height 46
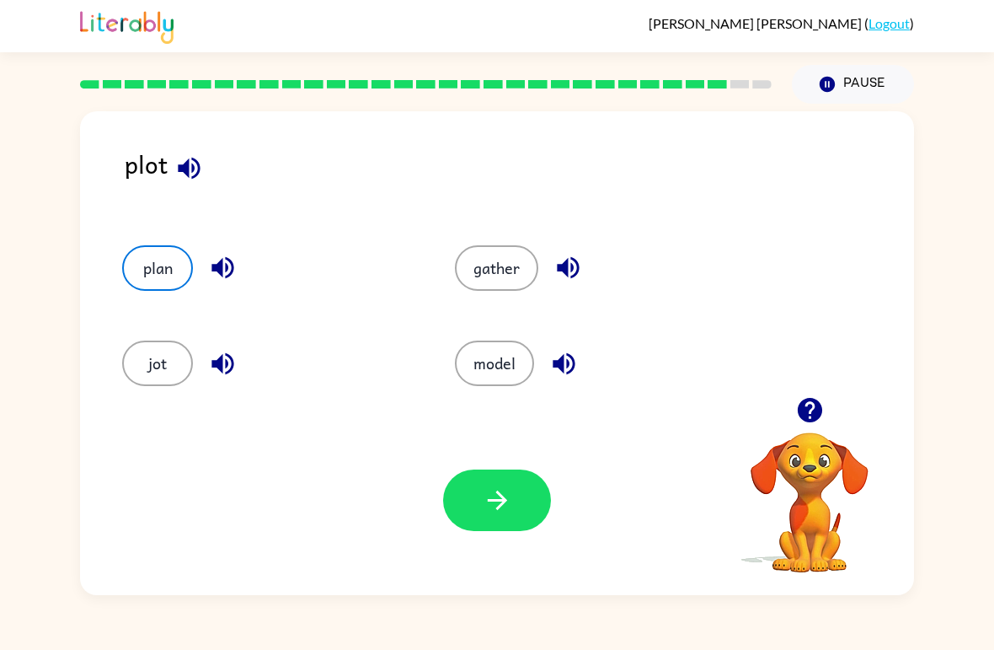
click at [524, 527] on button "button" at bounding box center [497, 500] width 108 height 62
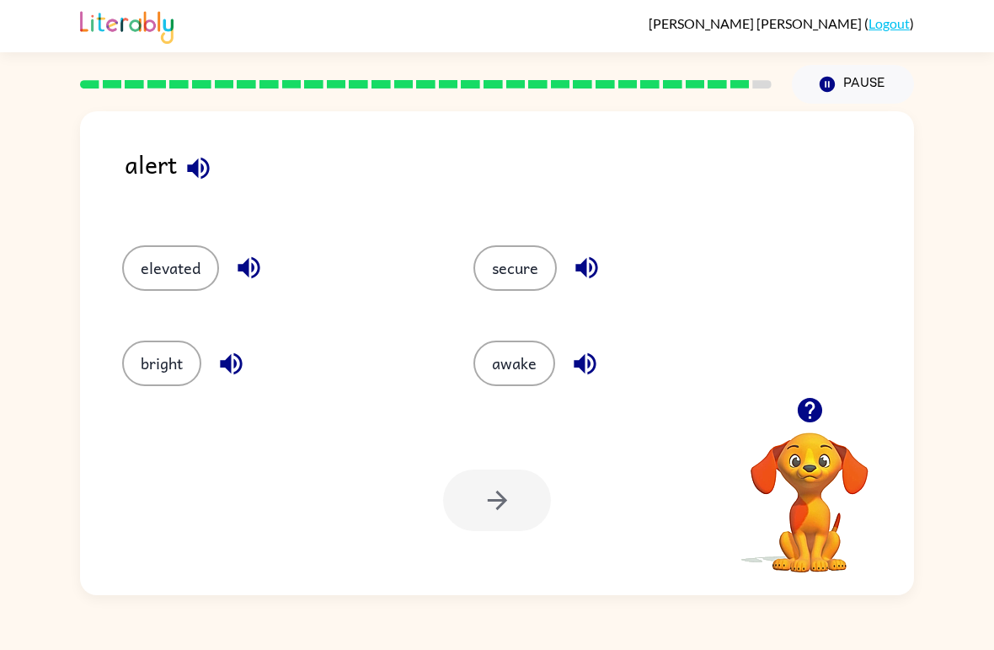
click at [269, 260] on button "button" at bounding box center [249, 267] width 43 height 43
click at [233, 356] on icon "button" at bounding box center [231, 363] width 29 height 29
click at [603, 255] on button "button" at bounding box center [586, 267] width 43 height 43
click at [543, 255] on button "secure" at bounding box center [515, 268] width 83 height 46
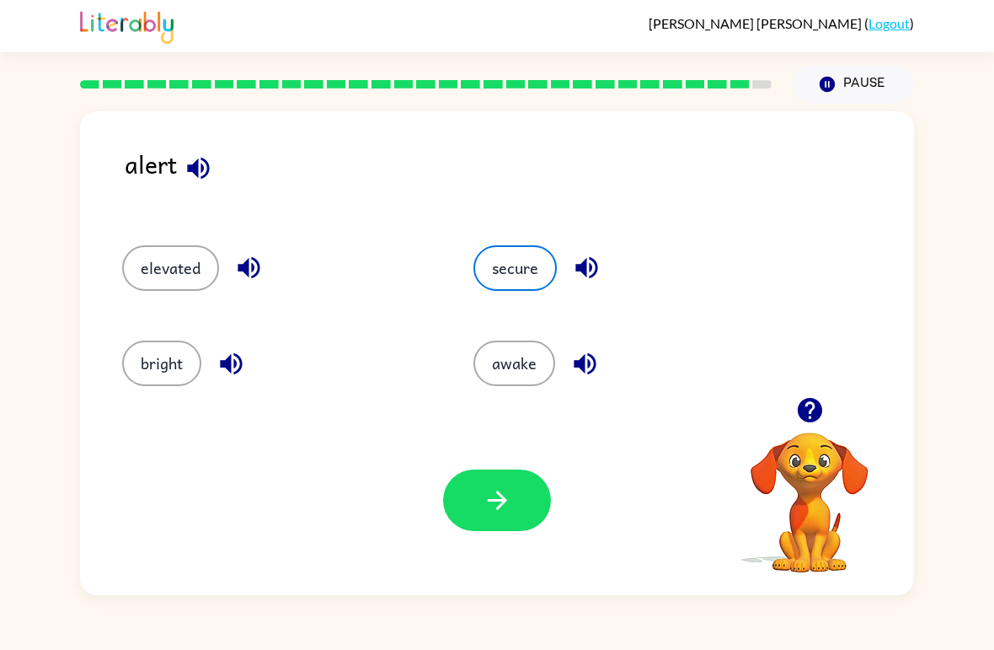
click at [472, 523] on button "button" at bounding box center [497, 500] width 108 height 62
